Goal: Task Accomplishment & Management: Manage account settings

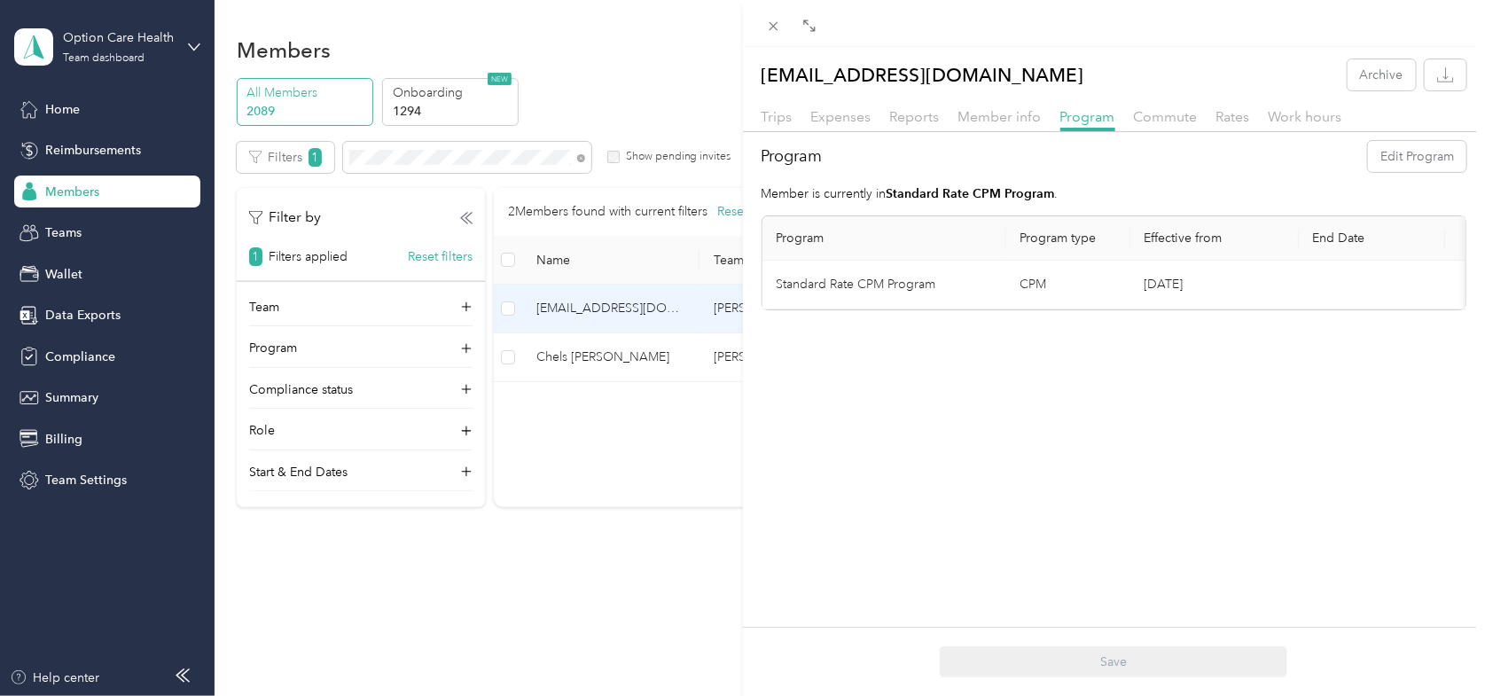
scroll to position [8, 0]
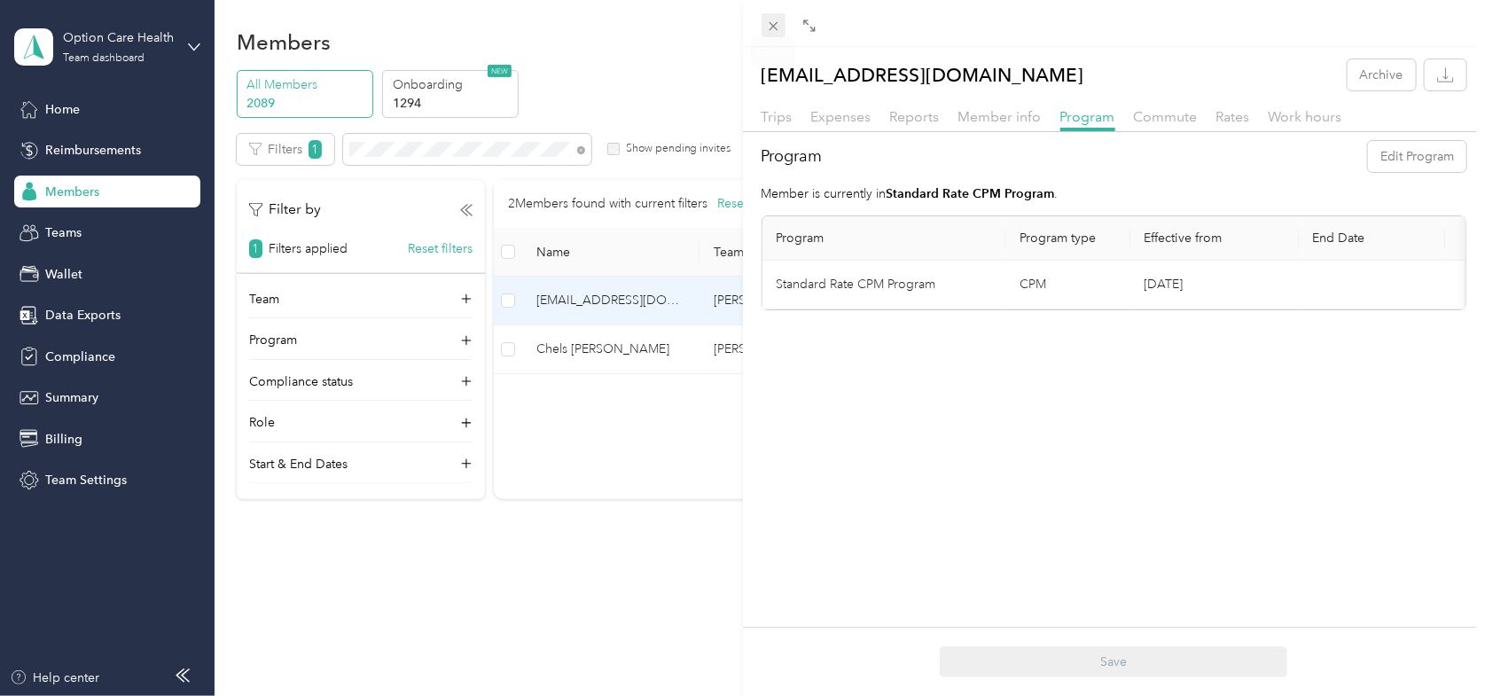
click at [776, 26] on icon at bounding box center [773, 26] width 15 height 15
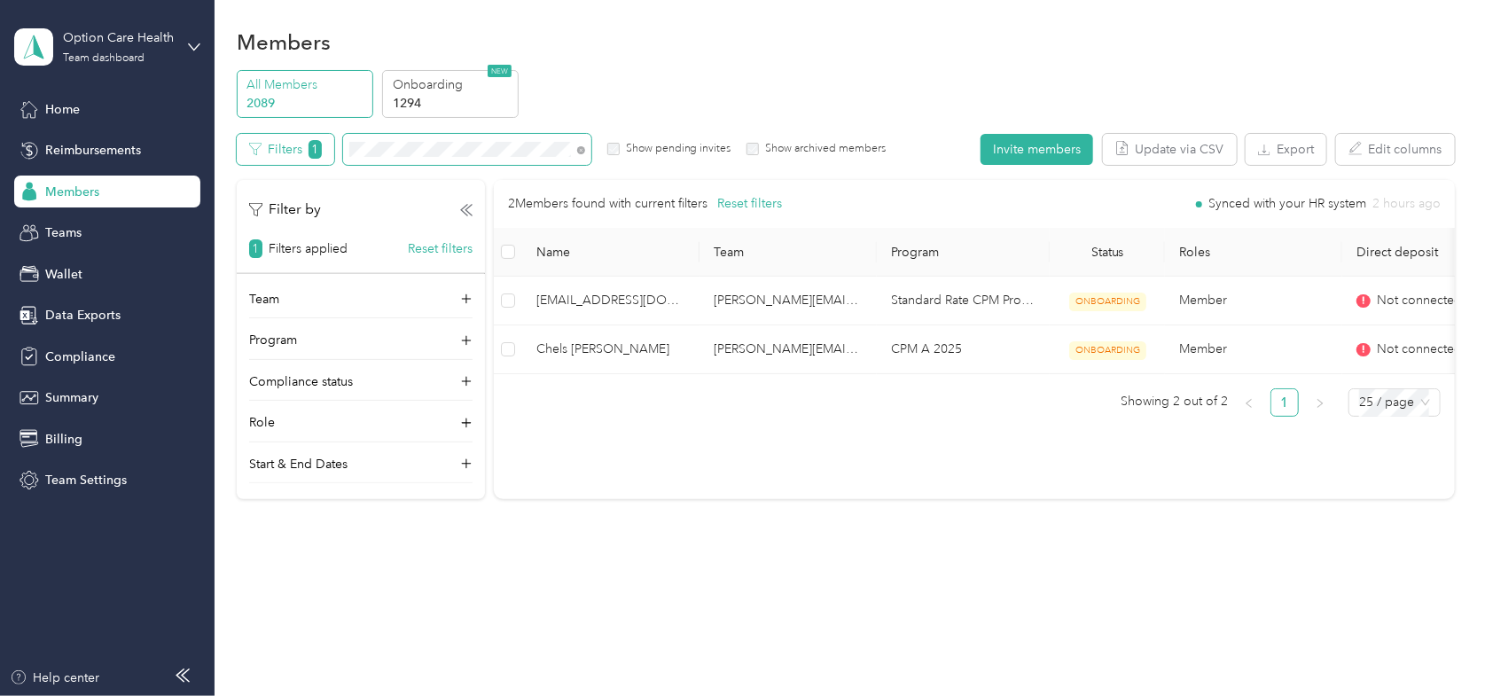
click at [269, 149] on div "Filters 1 Show pending invites Show archived members" at bounding box center [561, 149] width 649 height 31
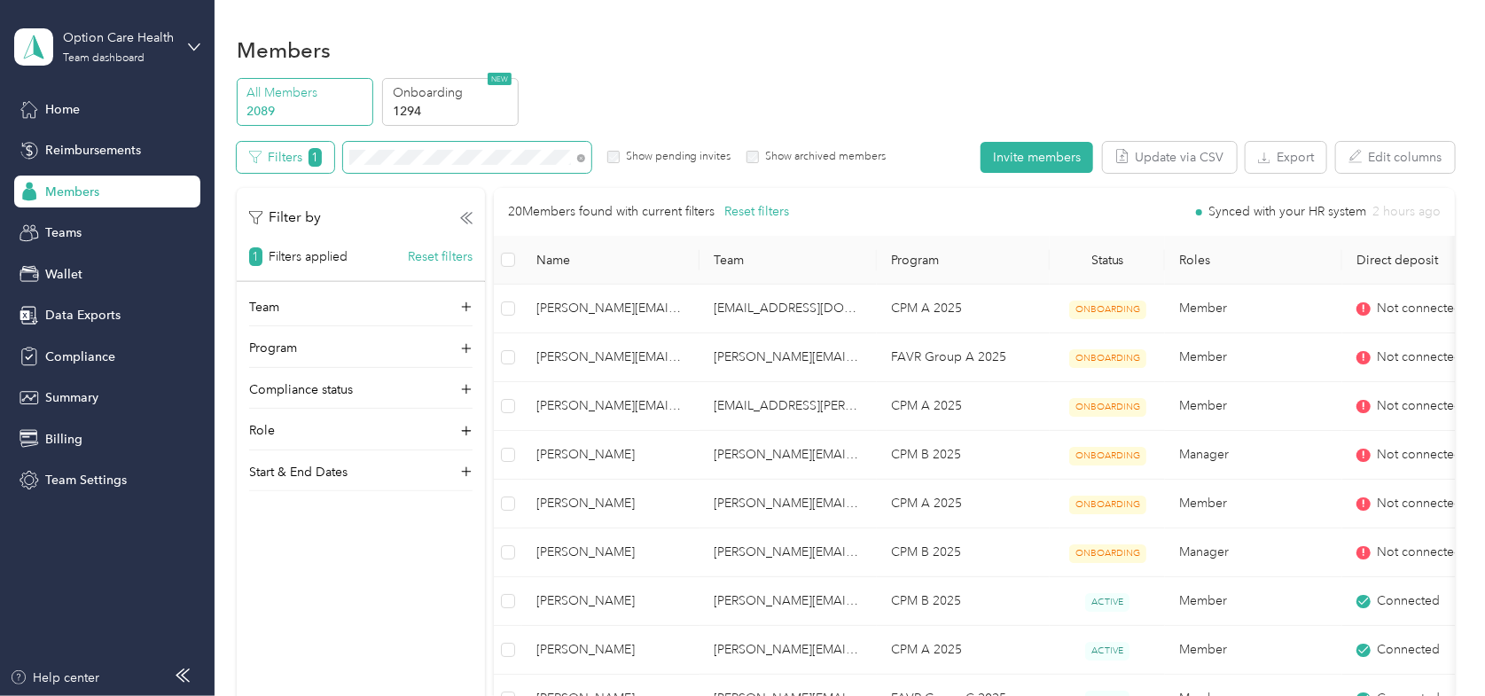
click at [240, 149] on div "Filters 1 Show pending invites Show archived members" at bounding box center [561, 157] width 649 height 31
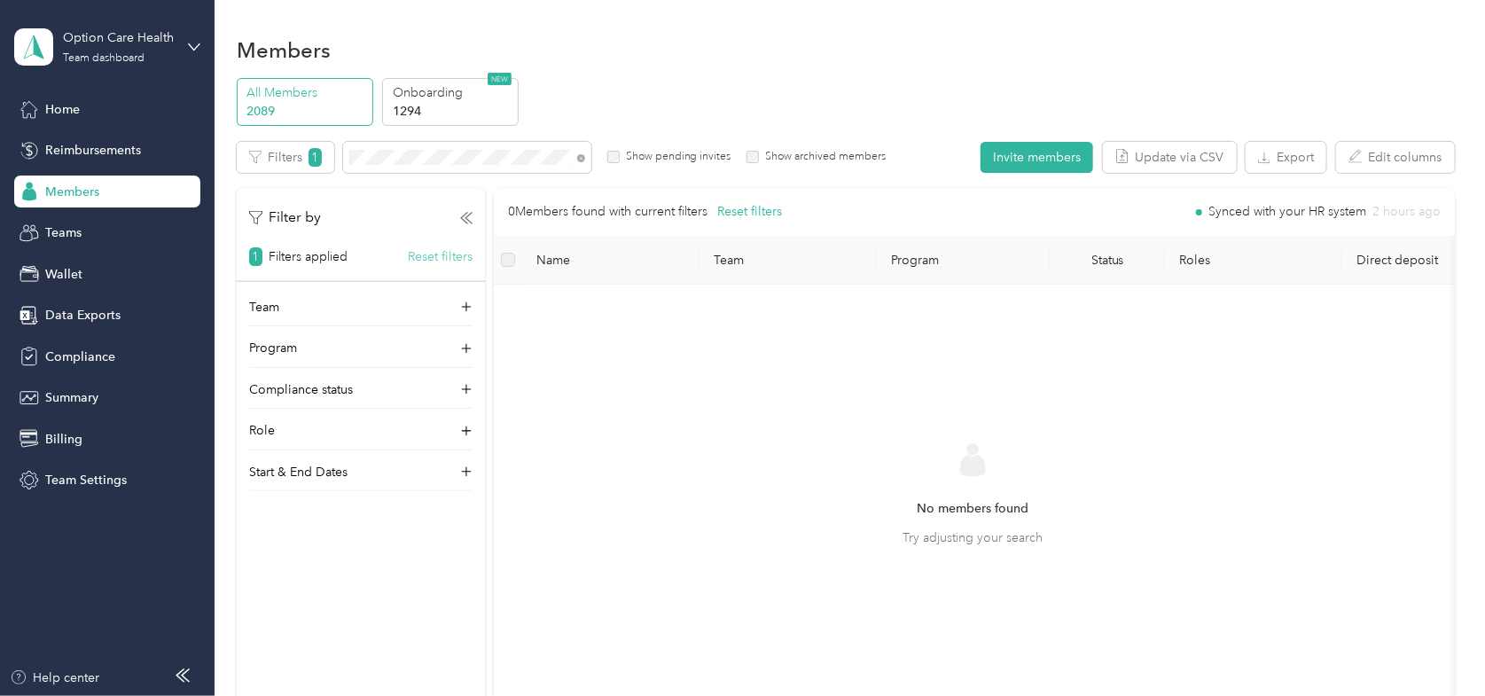
click at [430, 254] on button "Reset filters" at bounding box center [440, 256] width 65 height 19
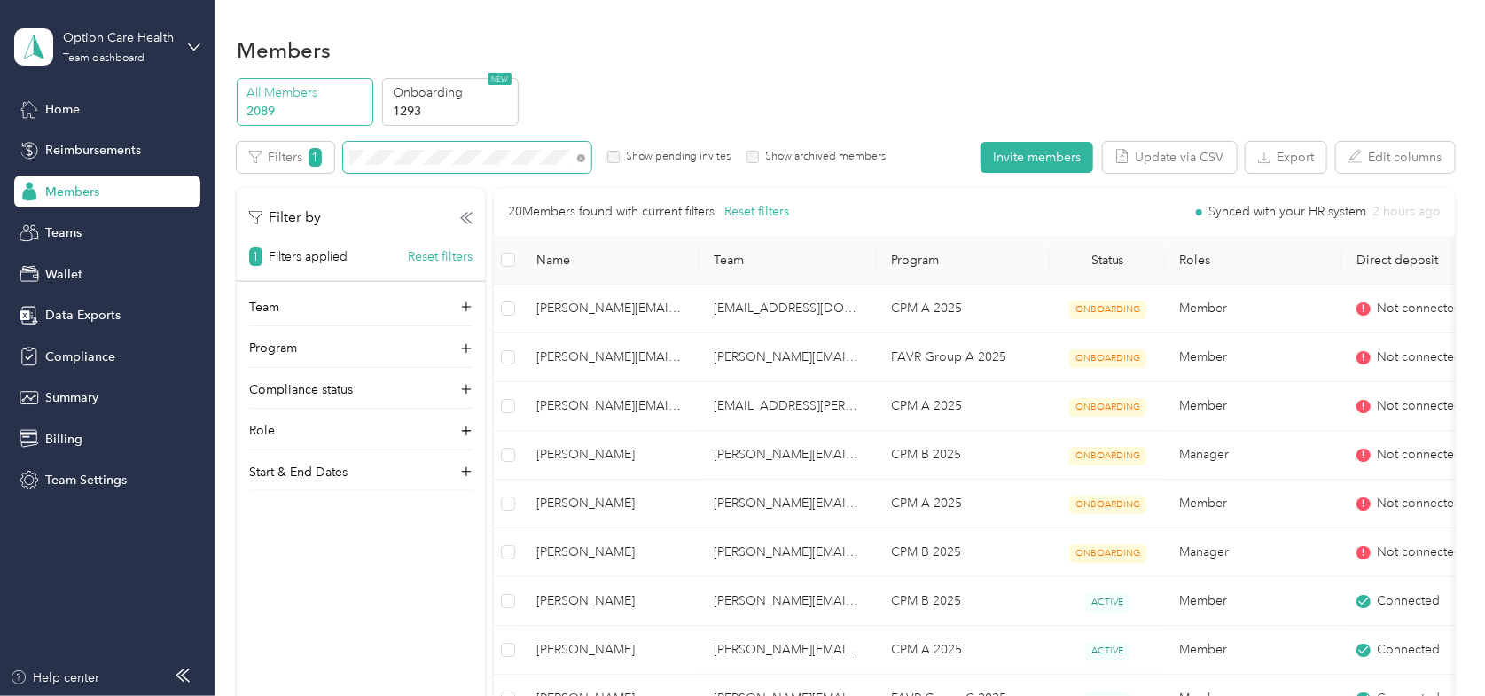
click at [206, 137] on section "Option Care Health Team dashboard Home Reimbursements Members Teams Wallet Data…" at bounding box center [738, 348] width 1476 height 696
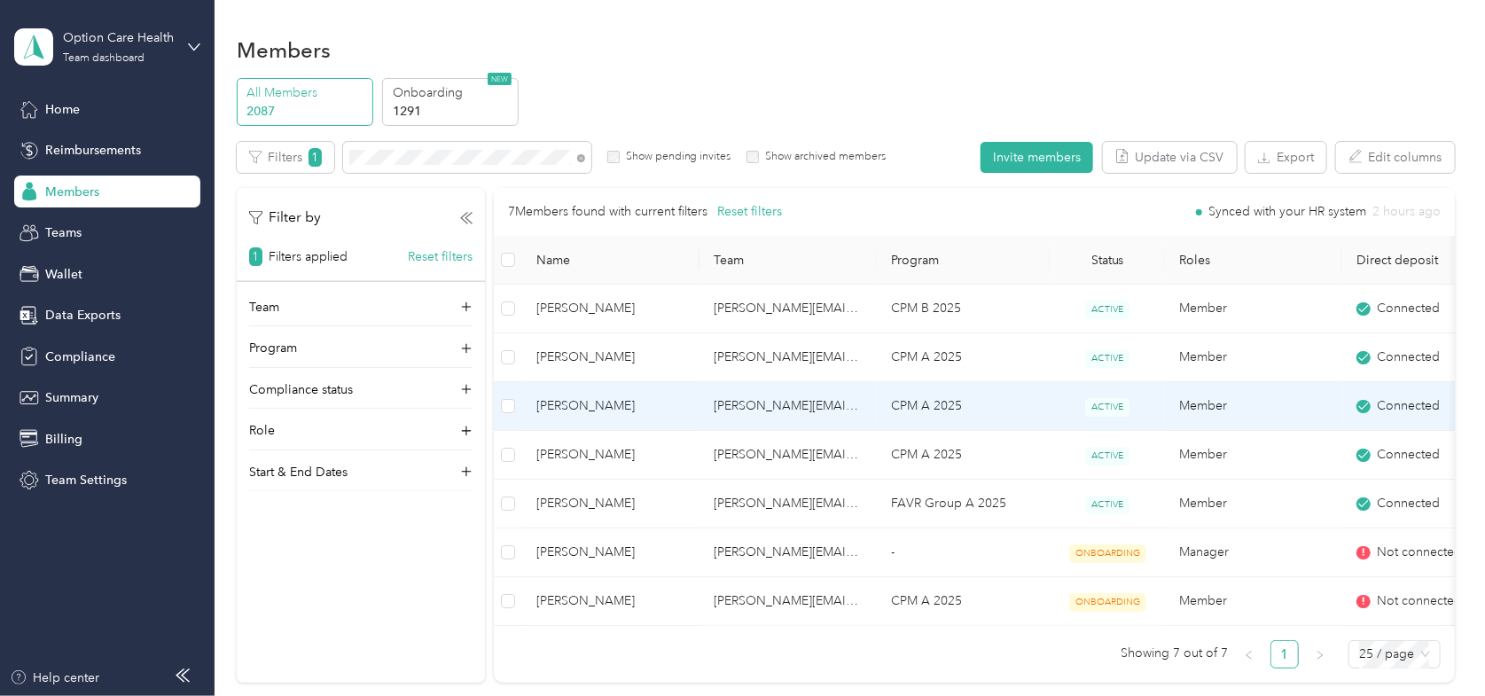
click at [568, 402] on span "[PERSON_NAME]" at bounding box center [610, 406] width 149 height 20
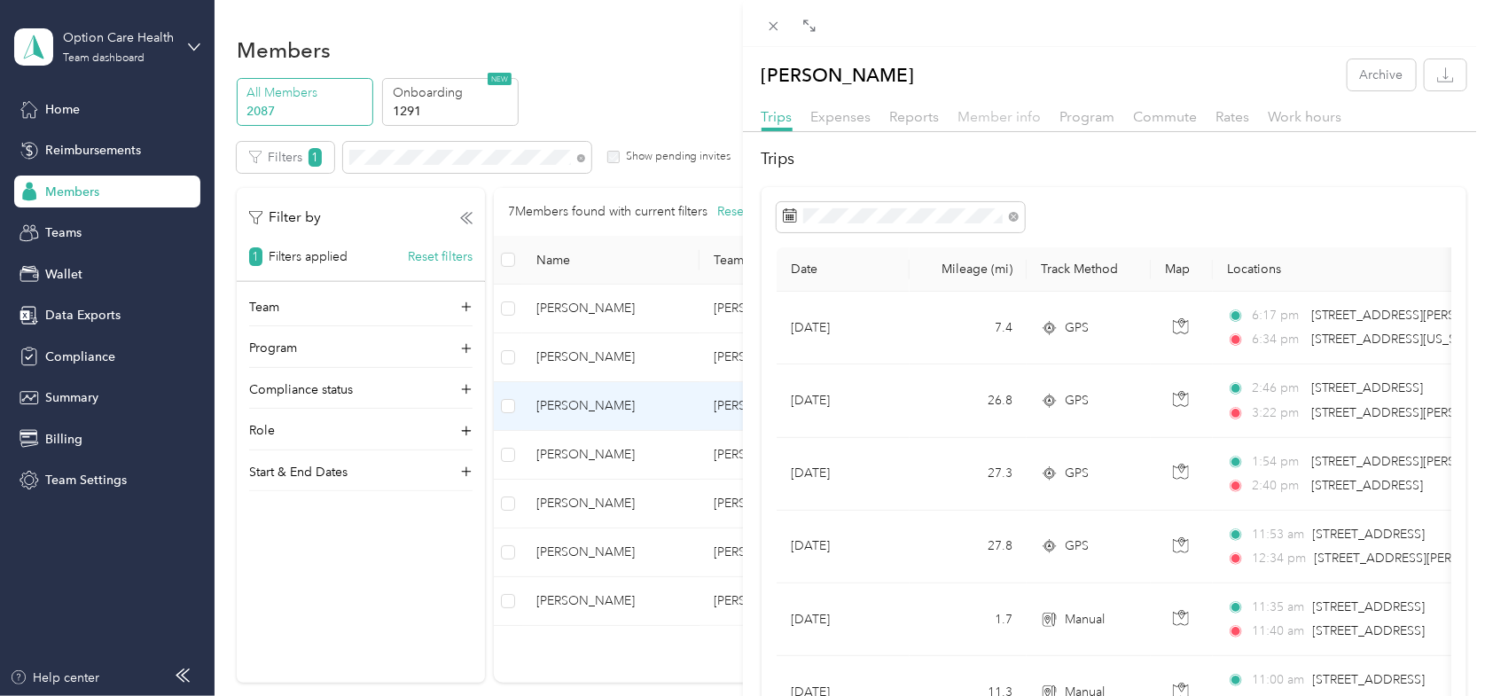
click at [1014, 116] on span "Member info" at bounding box center [999, 116] width 83 height 17
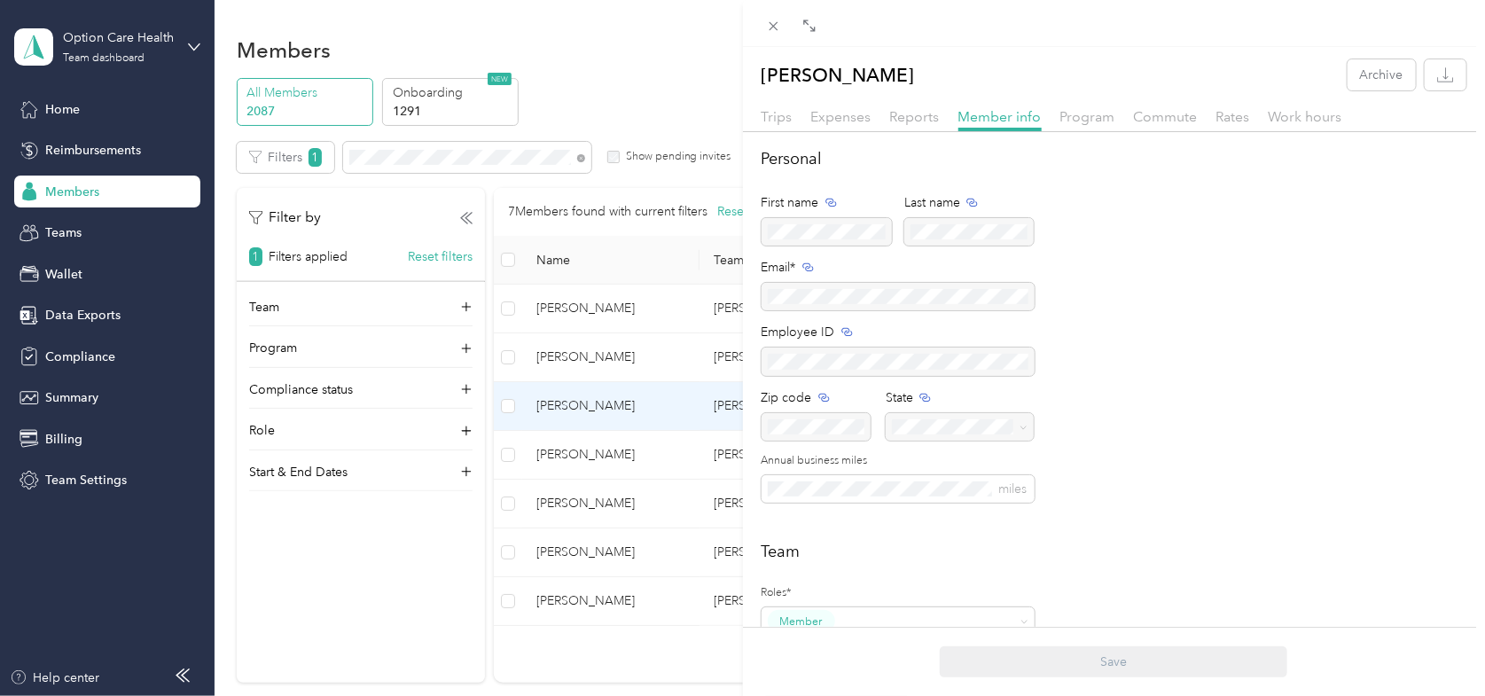
click at [1096, 127] on div "Trips Expenses Reports Member info Program Commute Rates Work hours" at bounding box center [1114, 119] width 743 height 26
click at [1089, 117] on span "Program" at bounding box center [1087, 116] width 55 height 17
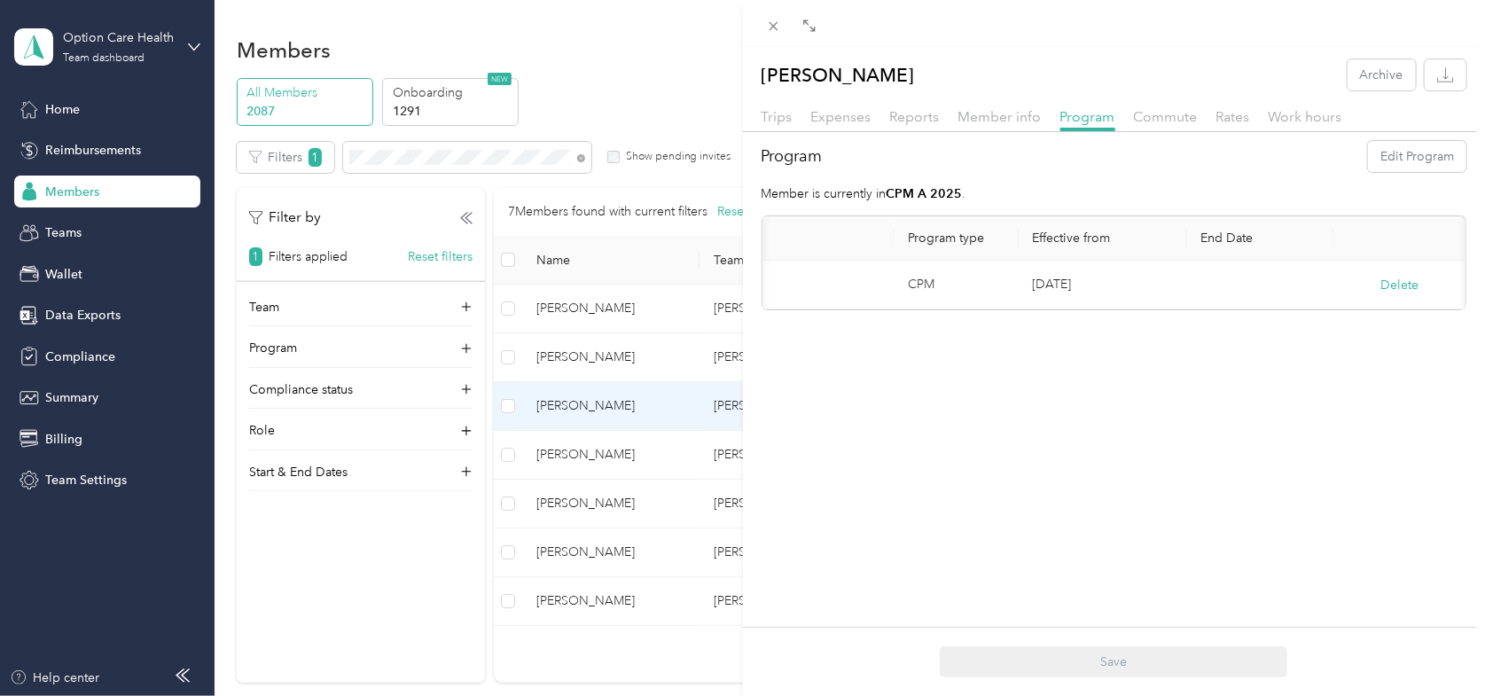
scroll to position [0, 125]
drag, startPoint x: 1253, startPoint y: 323, endPoint x: 1011, endPoint y: 320, distance: 242.0
click at [1011, 320] on div "[PERSON_NAME] Archive Trips Expenses Reports Member info Program Commute Rates …" at bounding box center [1114, 395] width 743 height 696
click at [1044, 337] on div "[PERSON_NAME] Archive Trips Expenses Reports Member info Program Commute Rates …" at bounding box center [1114, 395] width 743 height 696
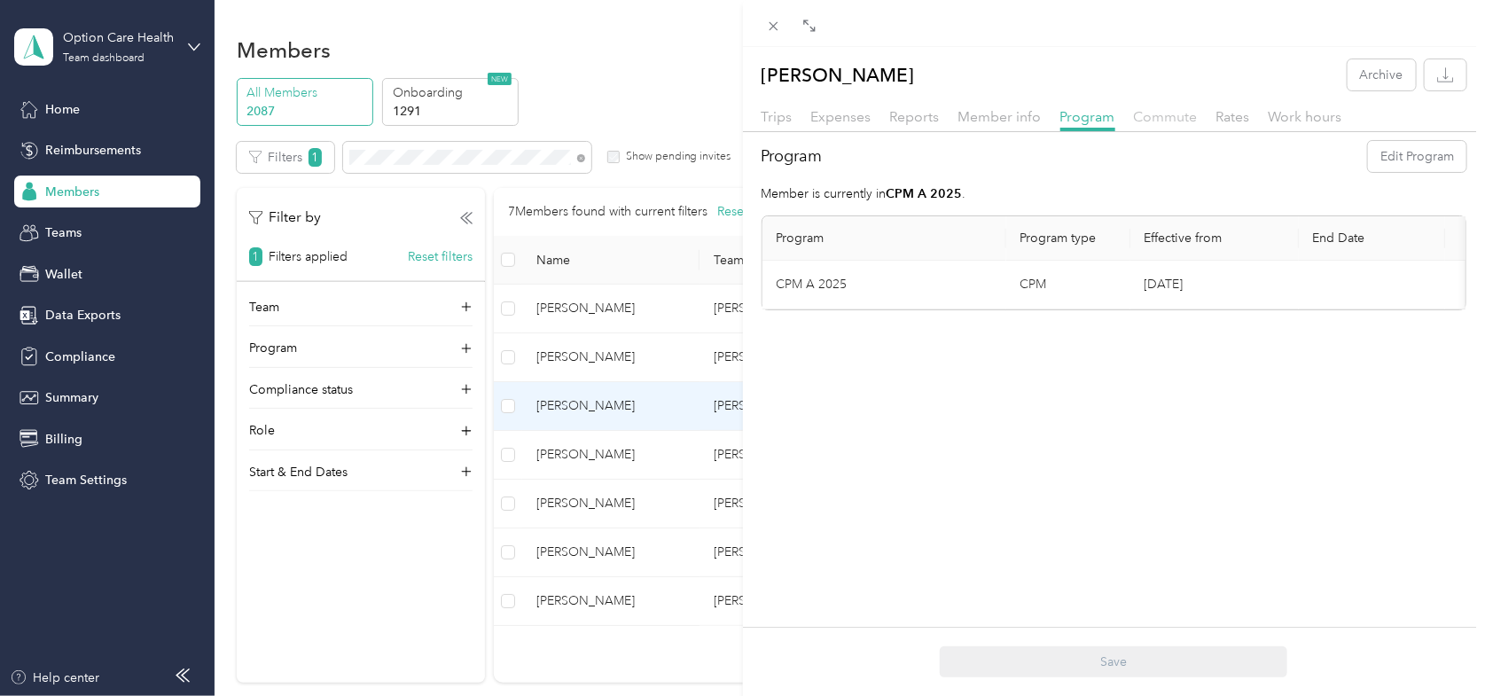
click at [1160, 113] on span "Commute" at bounding box center [1166, 116] width 64 height 17
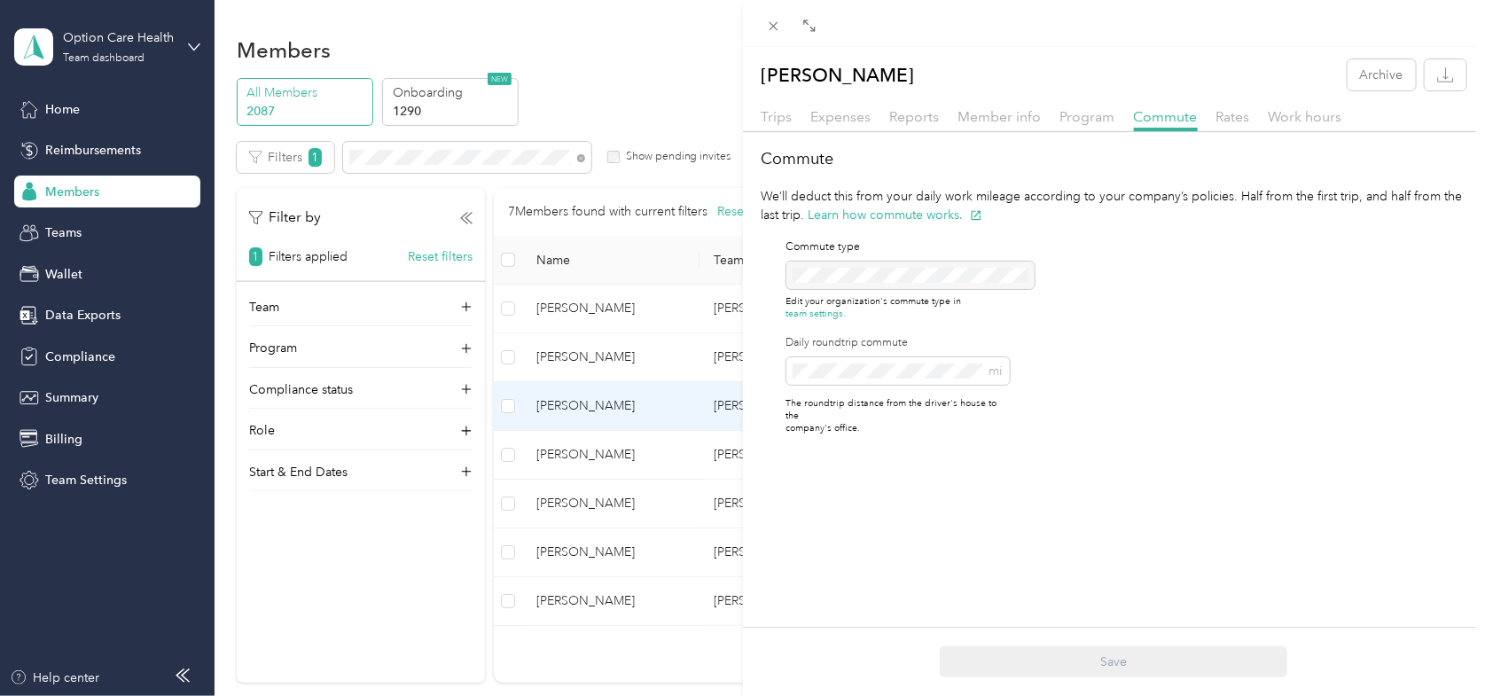
click at [102, 56] on div "[PERSON_NAME] Archive Trips Expenses Reports Member info Program Commute Rates …" at bounding box center [742, 348] width 1485 height 696
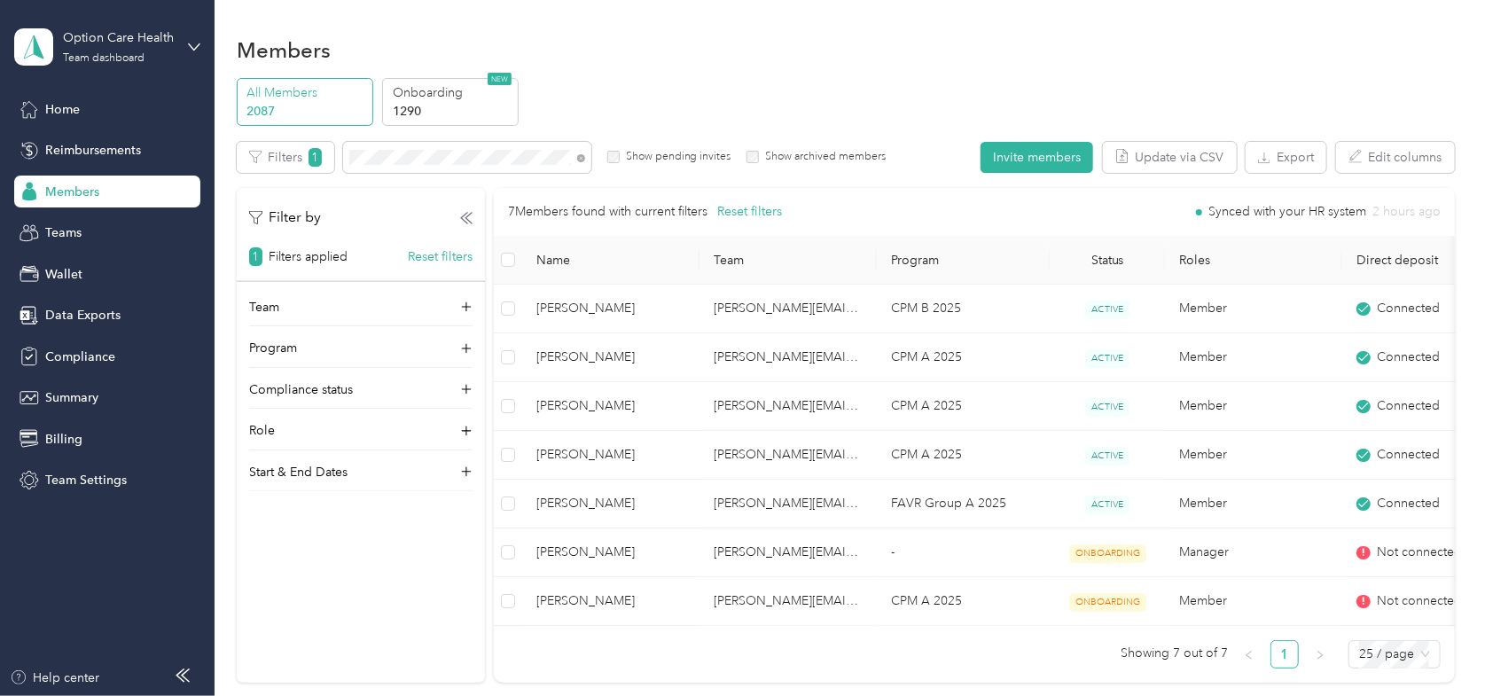
click at [186, 43] on div "Option Care Health Team dashboard" at bounding box center [107, 47] width 186 height 62
click at [78, 228] on div "Log out" at bounding box center [301, 225] width 549 height 31
